Goal: Task Accomplishment & Management: Use online tool/utility

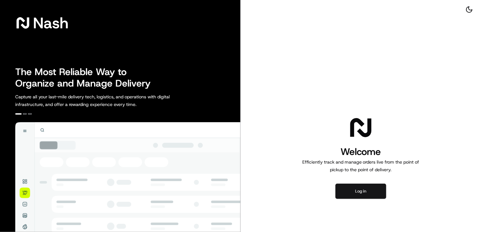
click at [370, 194] on button "Log in" at bounding box center [360, 190] width 51 height 15
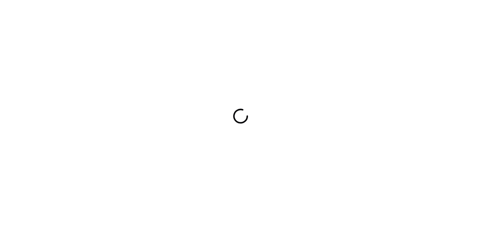
click at [231, 110] on div at bounding box center [240, 116] width 481 height 232
